Goal: Task Accomplishment & Management: Complete application form

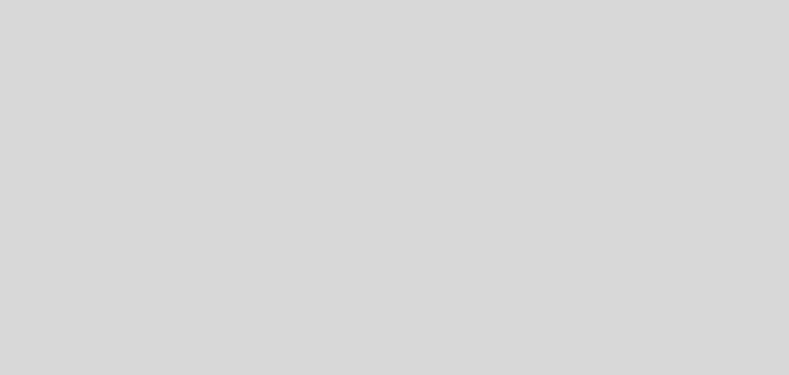
select select "es"
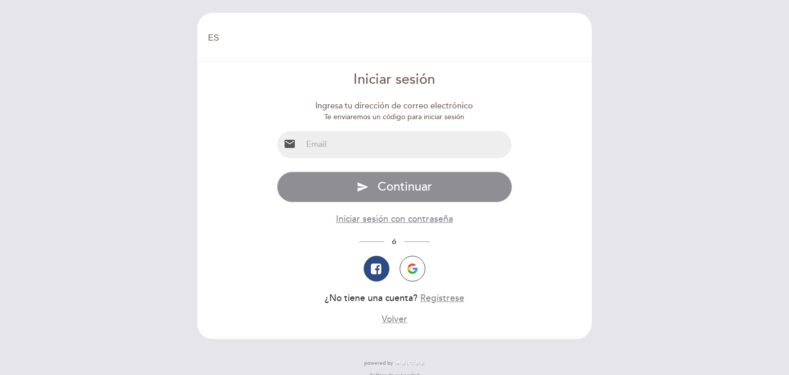
click at [346, 140] on input "email" at bounding box center [407, 144] width 210 height 27
type input "[EMAIL_ADDRESS][PERSON_NAME][DOMAIN_NAME]"
click at [435, 296] on button "Regístrese" at bounding box center [442, 298] width 44 height 13
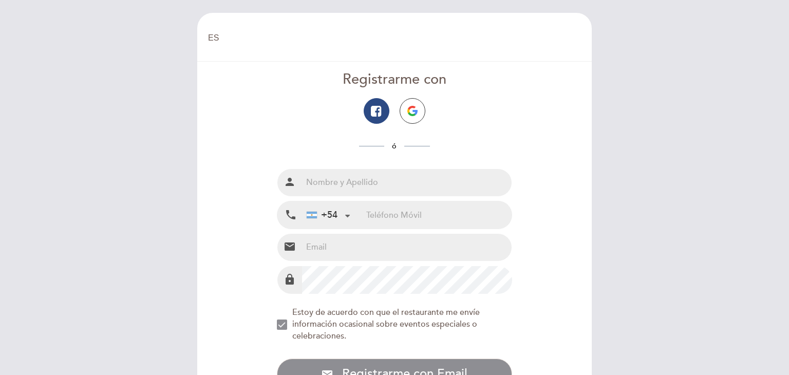
click at [357, 178] on input "text" at bounding box center [407, 182] width 210 height 27
type input "[PERSON_NAME]"
click at [401, 212] on input "tel" at bounding box center [438, 214] width 145 height 27
click at [277, 359] on button "email Registrarme con Email Registrarme" at bounding box center [395, 374] width 236 height 31
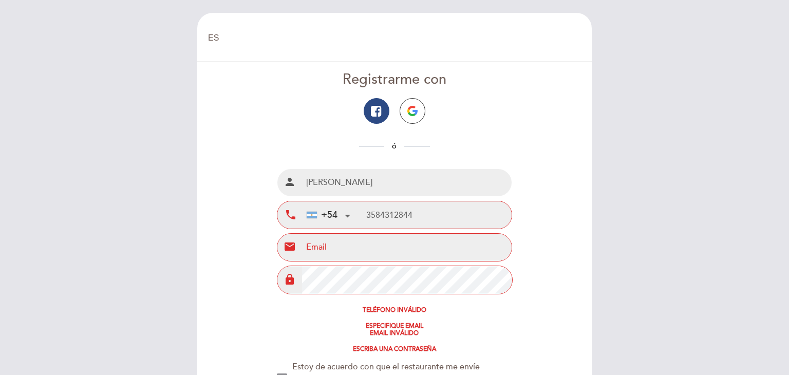
type input "3584312844"
type input "[EMAIL_ADDRESS][PERSON_NAME][DOMAIN_NAME]"
drag, startPoint x: 370, startPoint y: 210, endPoint x: 343, endPoint y: 209, distance: 27.3
click at [343, 209] on div "+54 [GEOGRAPHIC_DATA] +54 [GEOGRAPHIC_DATA] +54 [GEOGRAPHIC_DATA] ([GEOGRAPHIC_…" at bounding box center [407, 214] width 210 height 27
type input "3584312844"
